Goal: Navigation & Orientation: Find specific page/section

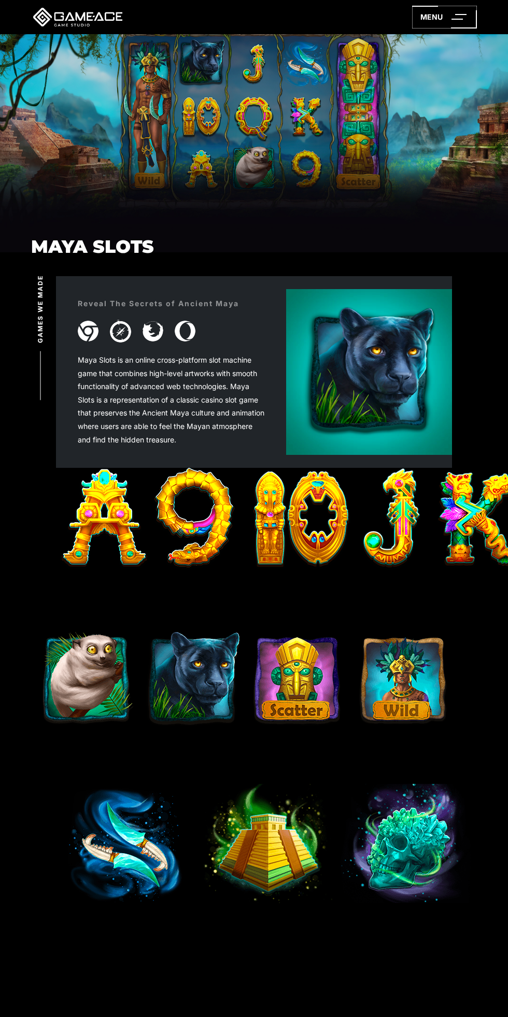
click at [432, 17] on icon at bounding box center [444, 17] width 65 height 23
click at [466, 28] on icon at bounding box center [444, 17] width 65 height 23
click at [448, 28] on icon at bounding box center [444, 17] width 65 height 23
click at [412, 17] on icon at bounding box center [444, 17] width 65 height 23
click at [442, 17] on icon at bounding box center [444, 17] width 65 height 23
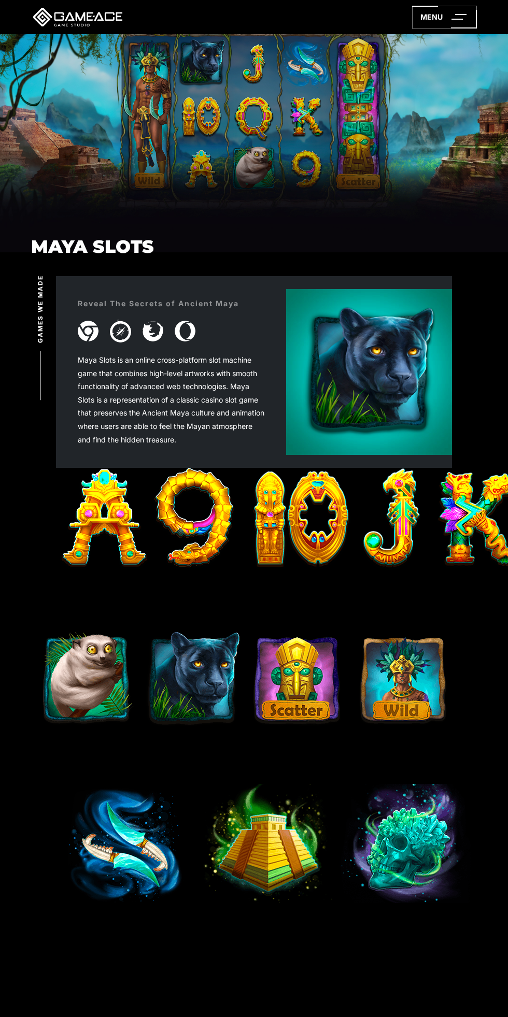
click at [9, 161] on div "Maya Slots" at bounding box center [254, 135] width 508 height 203
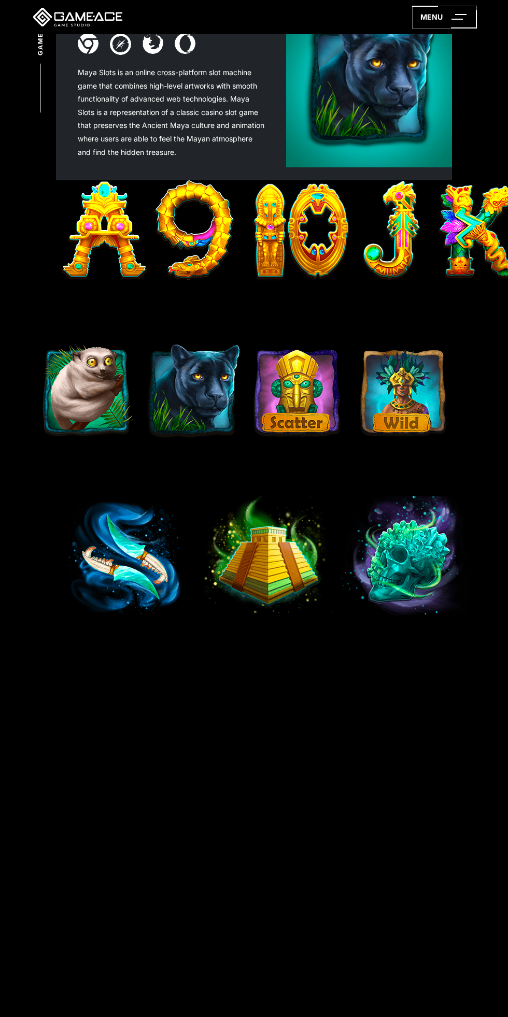
scroll to position [307, 0]
